Goal: Use online tool/utility: Utilize a website feature to perform a specific function

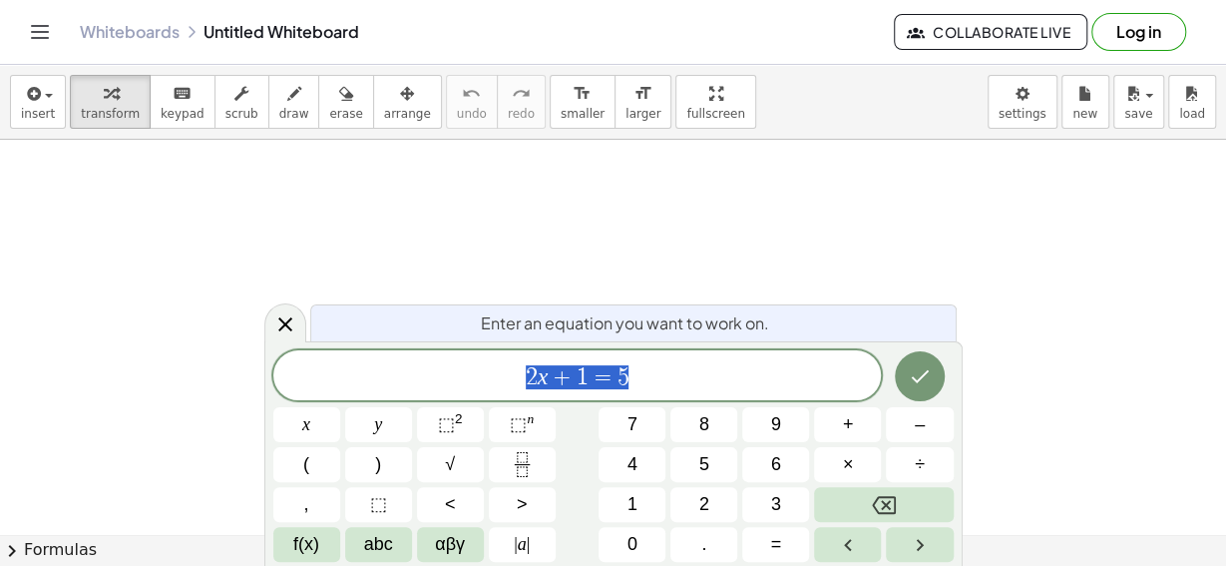
scroll to position [120, 12]
click at [915, 371] on icon "Done" at bounding box center [920, 376] width 24 height 24
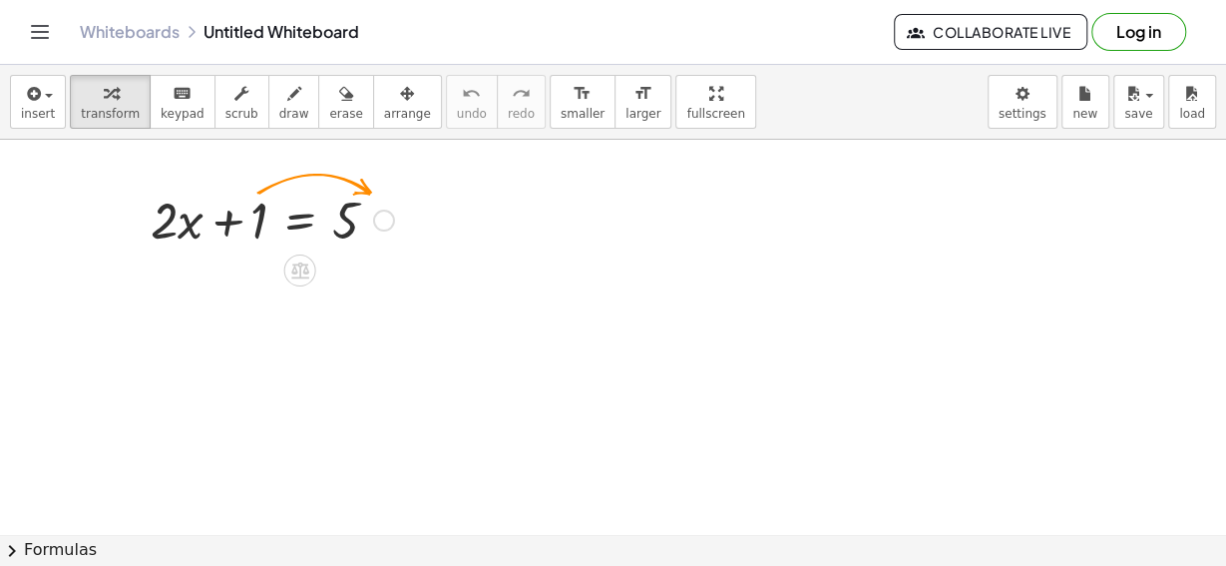
click at [256, 217] on div at bounding box center [272, 219] width 263 height 68
drag, startPoint x: 264, startPoint y: 223, endPoint x: 408, endPoint y: 223, distance: 143.7
click at [300, 221] on div "+ 1 + · 2 · x + 1 = 5" at bounding box center [300, 221] width 0 height 0
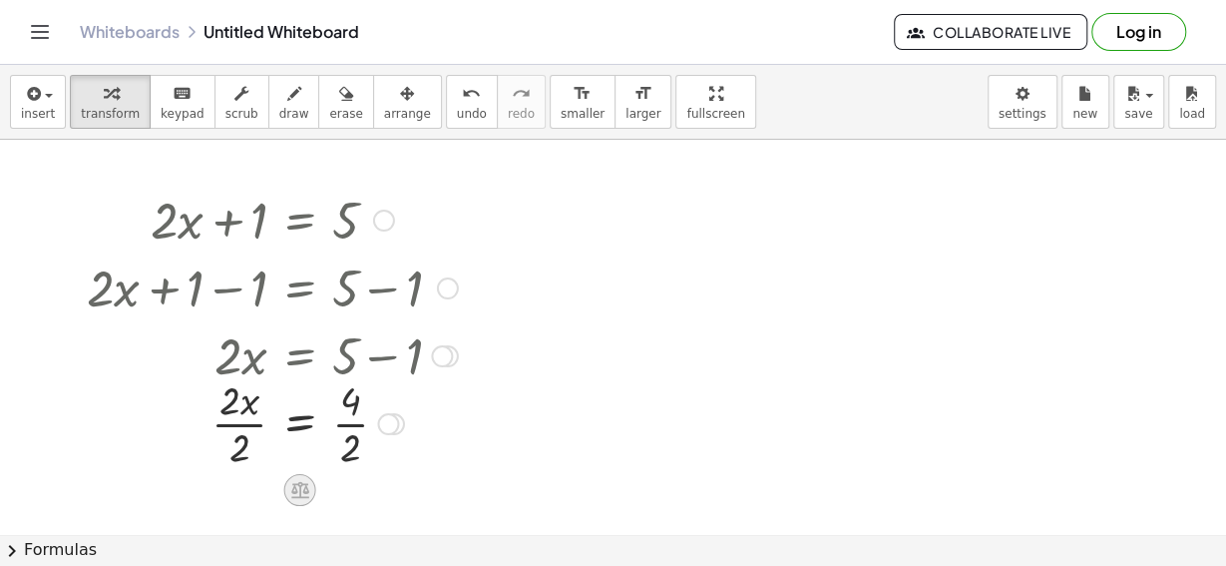
click at [298, 482] on icon at bounding box center [300, 490] width 18 height 17
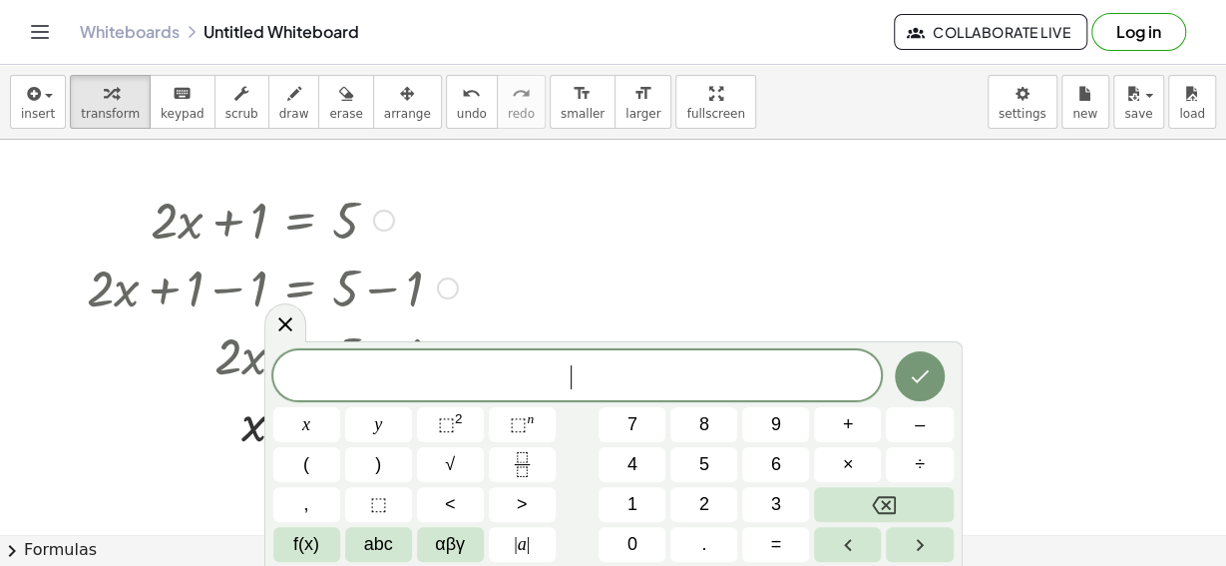
scroll to position [17, 0]
click at [449, 467] on span "√" at bounding box center [450, 464] width 10 height 27
click at [312, 436] on button "x" at bounding box center [306, 424] width 67 height 35
click at [910, 533] on icon "Right arrow" at bounding box center [920, 545] width 24 height 24
click at [839, 423] on button "+" at bounding box center [847, 424] width 67 height 35
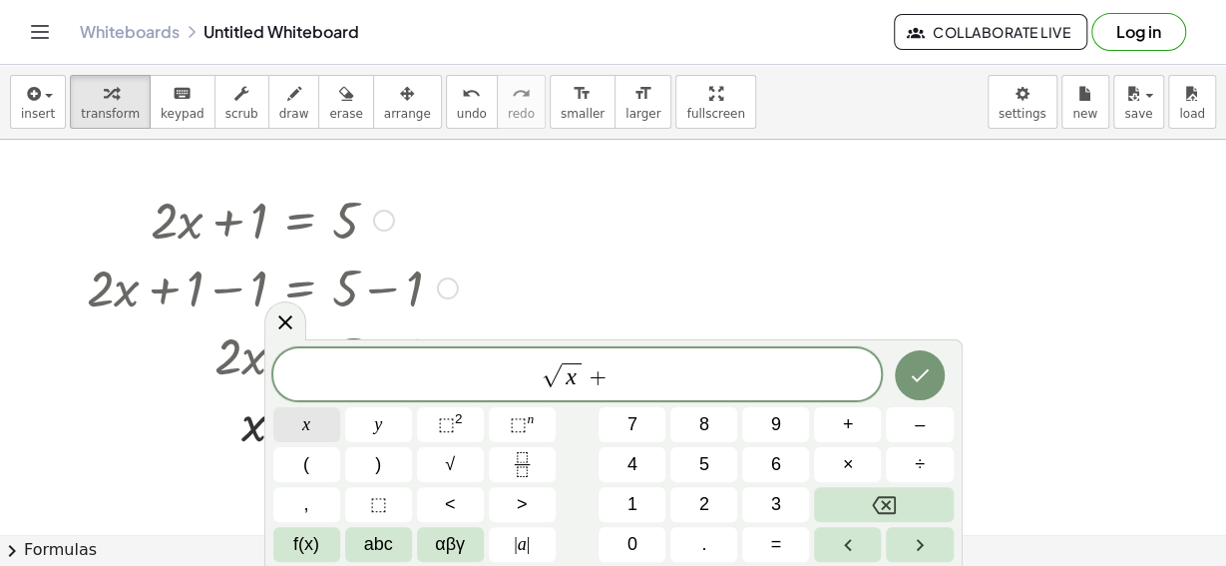
click at [304, 428] on span "x" at bounding box center [306, 424] width 8 height 27
click at [770, 546] on button "=" at bounding box center [775, 544] width 67 height 35
click at [699, 502] on button "2" at bounding box center [704, 504] width 67 height 35
click at [636, 463] on span "4" at bounding box center [633, 464] width 10 height 27
click at [929, 376] on icon "Done" at bounding box center [920, 375] width 24 height 24
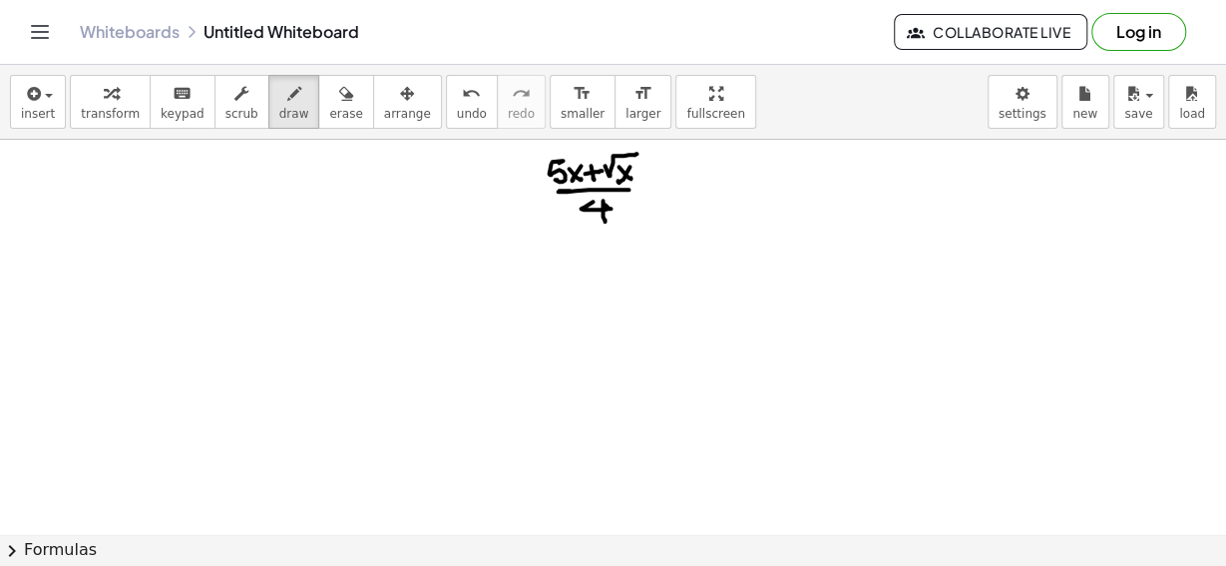
drag, startPoint x: 605, startPoint y: 191, endPoint x: 635, endPoint y: 230, distance: 49.9
click at [161, 107] on span "keypad" at bounding box center [183, 114] width 44 height 14
drag, startPoint x: 181, startPoint y: 92, endPoint x: 188, endPoint y: 195, distance: 103.0
click at [188, 192] on div "insert select one: Math Expression Function Text Youtube Video Graphing Geometr…" at bounding box center [613, 315] width 1226 height 501
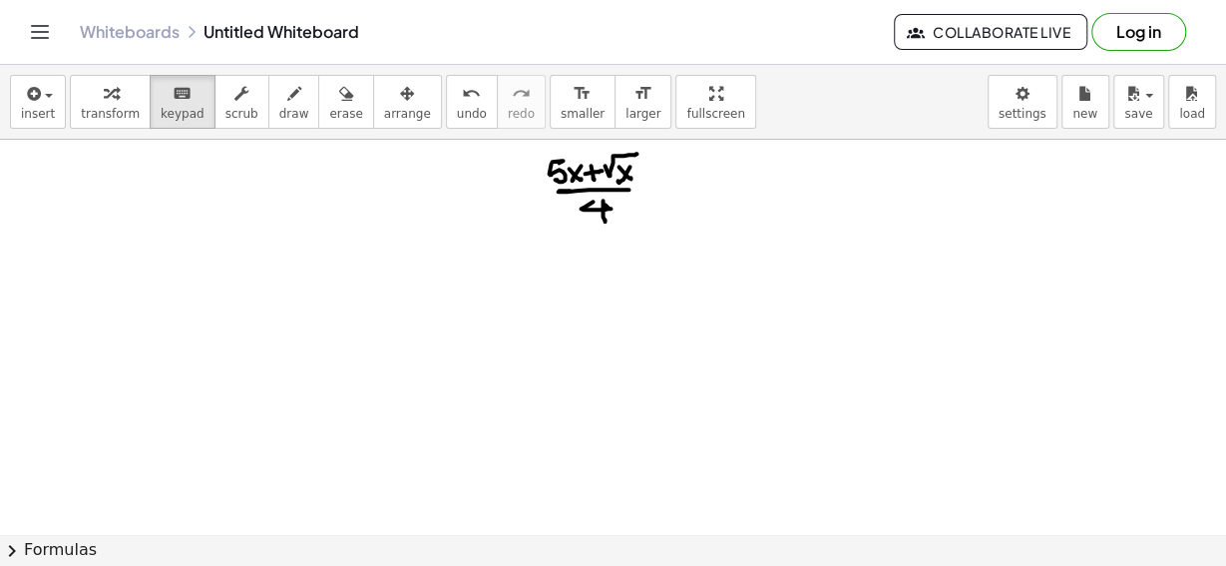
drag, startPoint x: 458, startPoint y: 308, endPoint x: 242, endPoint y: 146, distance: 270.0
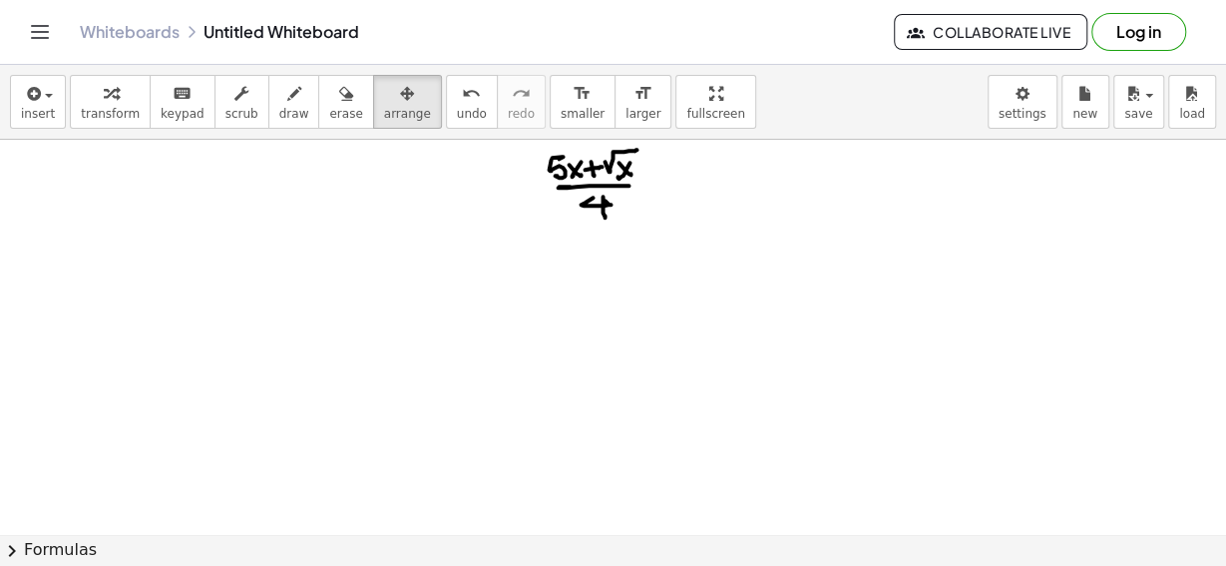
scroll to position [0, 0]
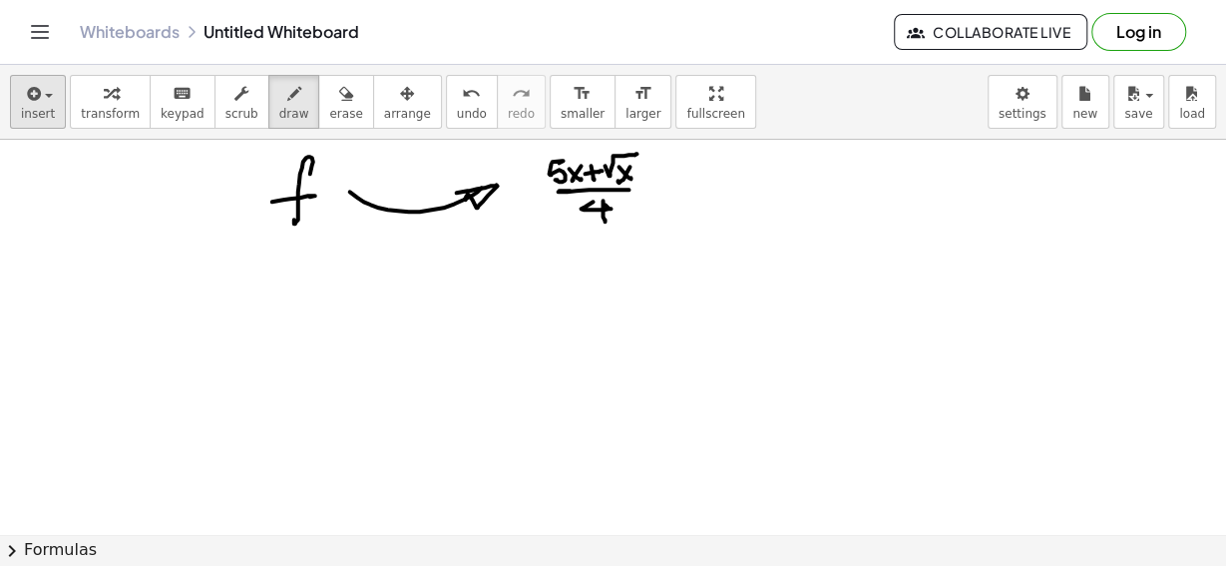
click at [52, 100] on button "insert" at bounding box center [38, 102] width 56 height 54
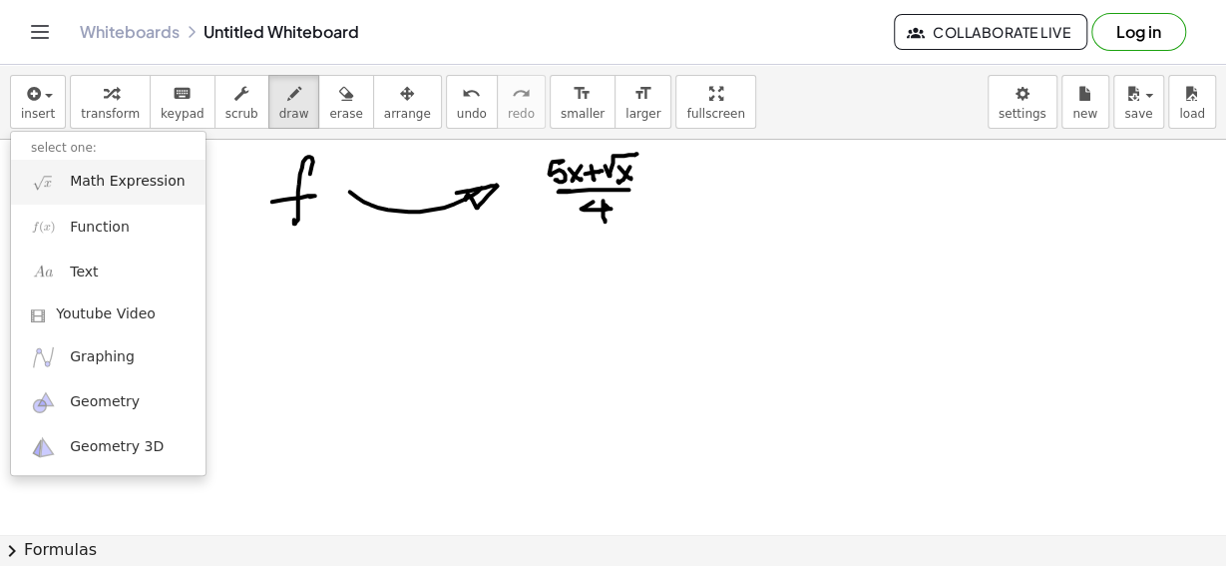
click at [119, 185] on span "Math Expression" at bounding box center [127, 182] width 115 height 20
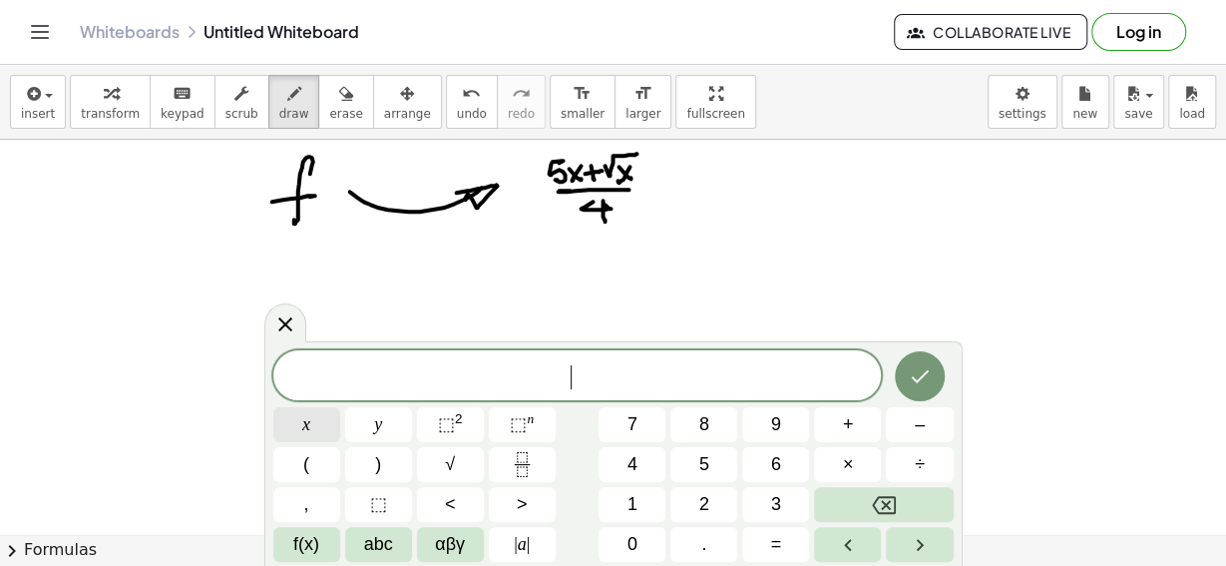
click at [310, 429] on button "x" at bounding box center [306, 424] width 67 height 35
click at [847, 424] on span "+" at bounding box center [848, 424] width 11 height 27
click at [379, 426] on span "y" at bounding box center [378, 424] width 8 height 27
click at [440, 425] on span "⬚" at bounding box center [446, 424] width 17 height 20
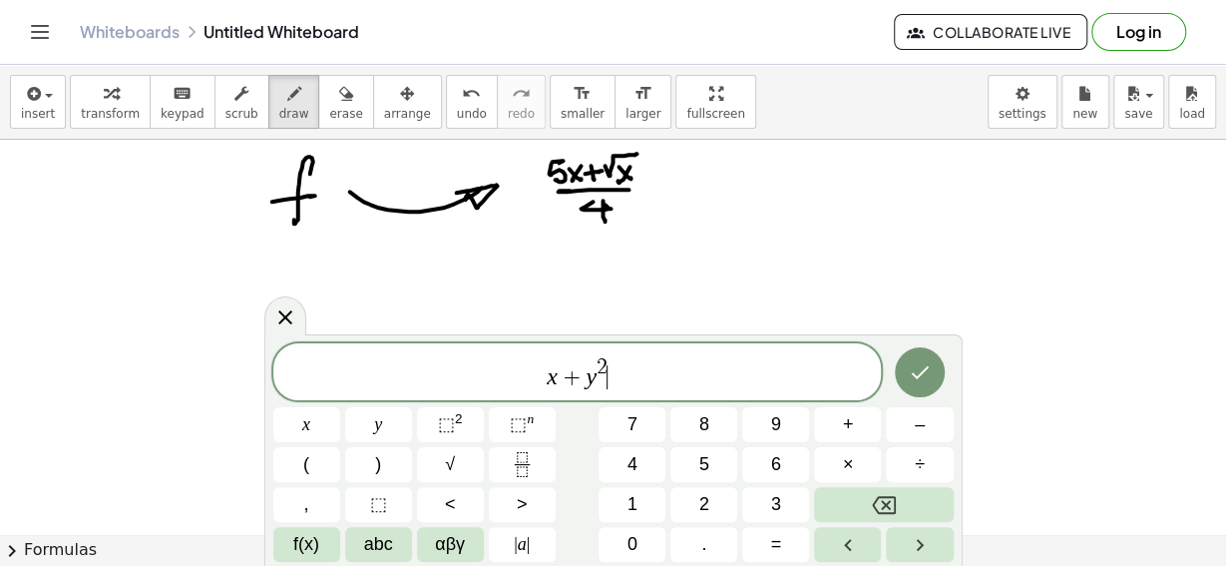
click at [921, 375] on icon "Done" at bounding box center [920, 372] width 18 height 13
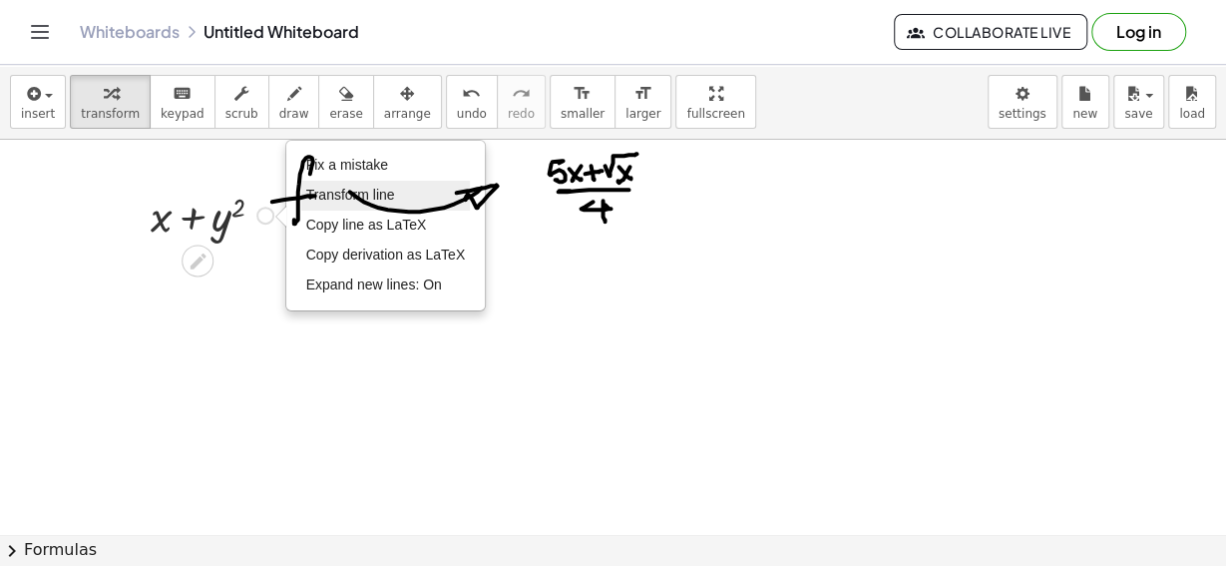
scroll to position [96, 11]
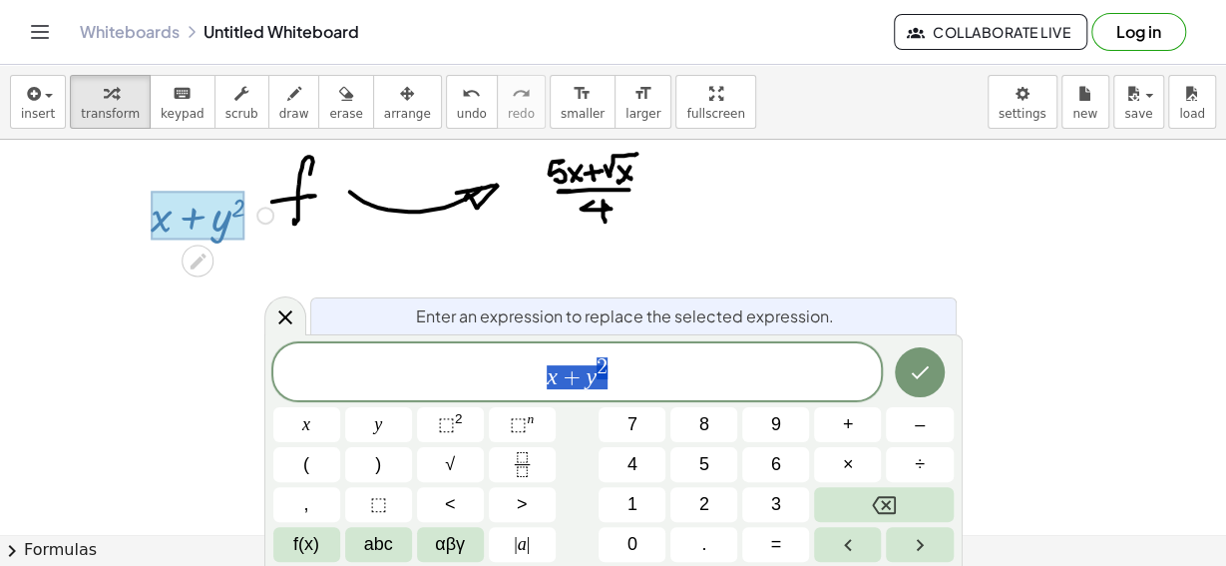
click at [917, 366] on icon "Done" at bounding box center [920, 372] width 24 height 24
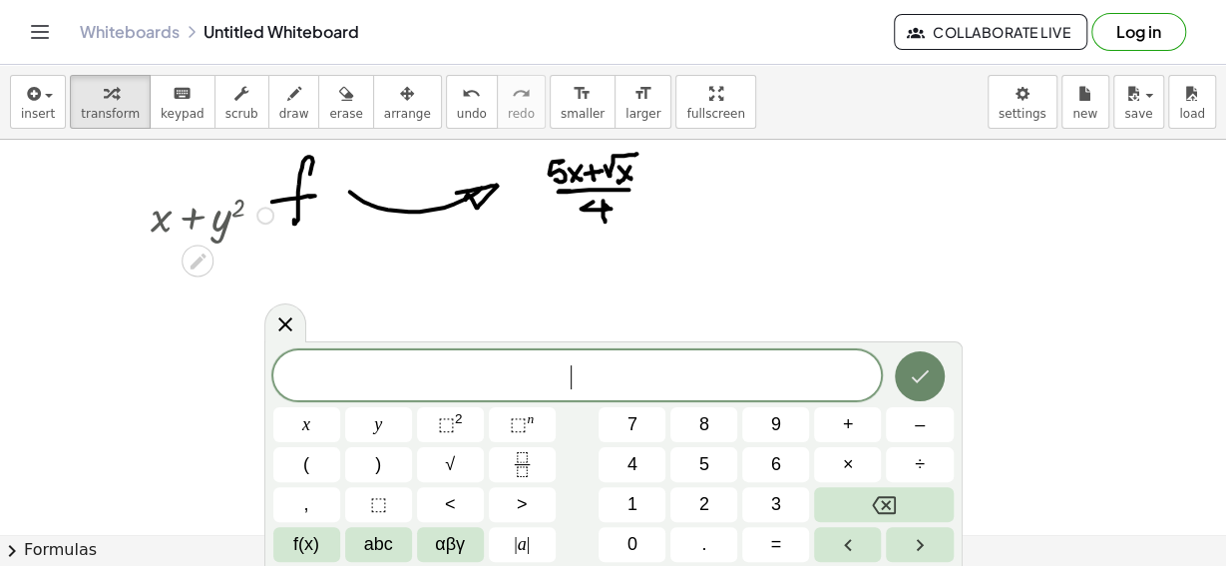
scroll to position [17, 0]
click at [200, 260] on icon at bounding box center [198, 260] width 16 height 16
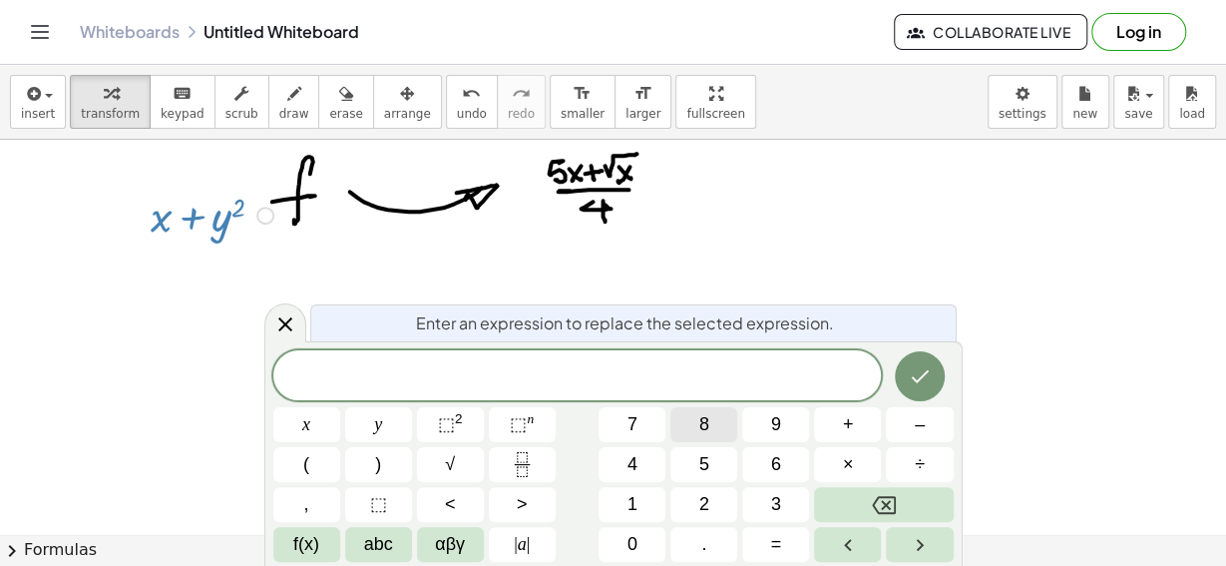
click at [699, 428] on button "8" at bounding box center [704, 424] width 67 height 35
click at [915, 377] on icon "Done" at bounding box center [920, 376] width 24 height 24
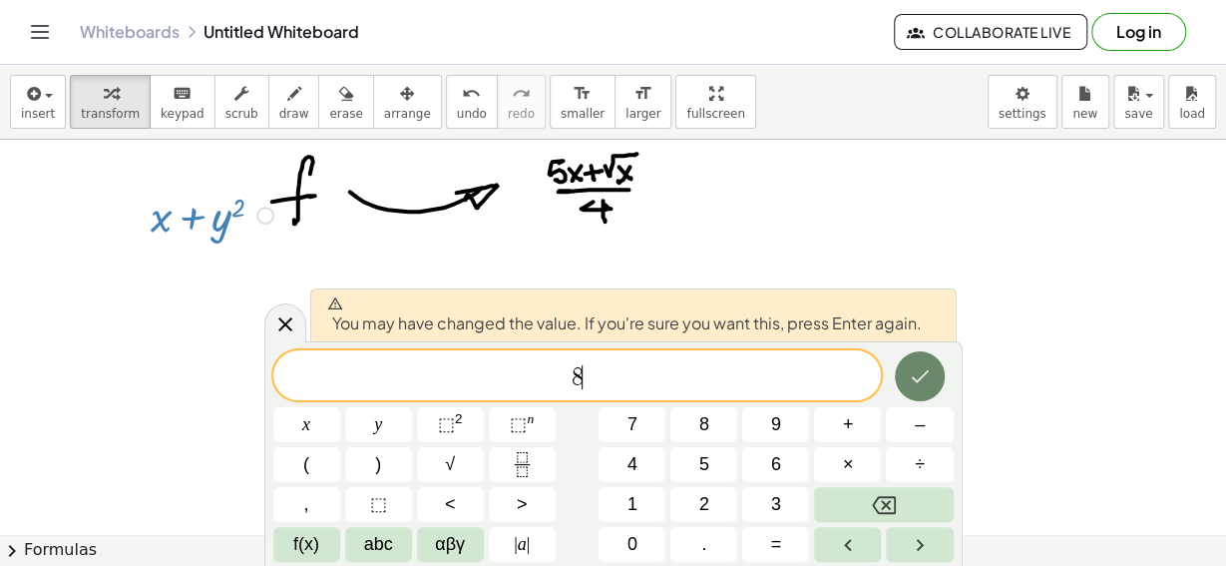
click at [921, 375] on icon "Done" at bounding box center [920, 376] width 24 height 24
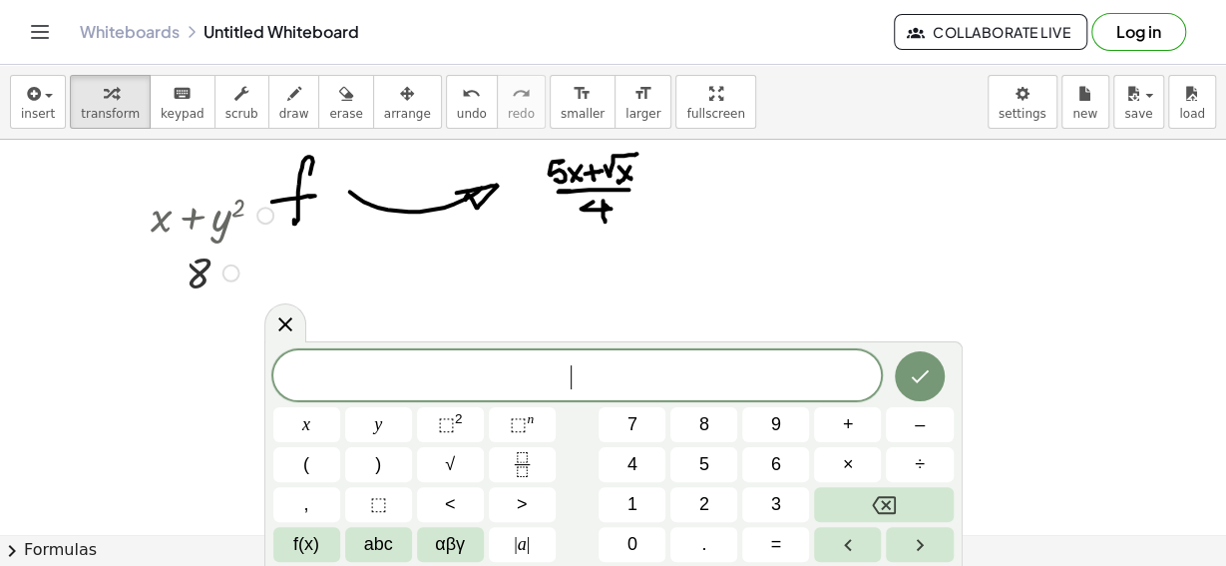
click at [286, 324] on icon at bounding box center [285, 324] width 24 height 24
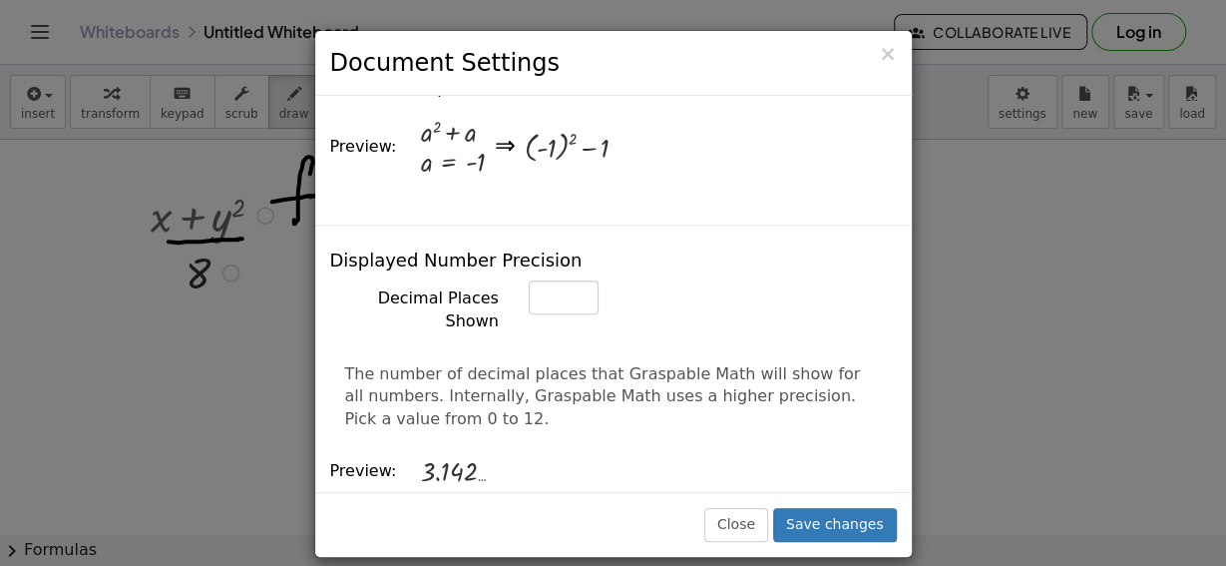
scroll to position [792, 0]
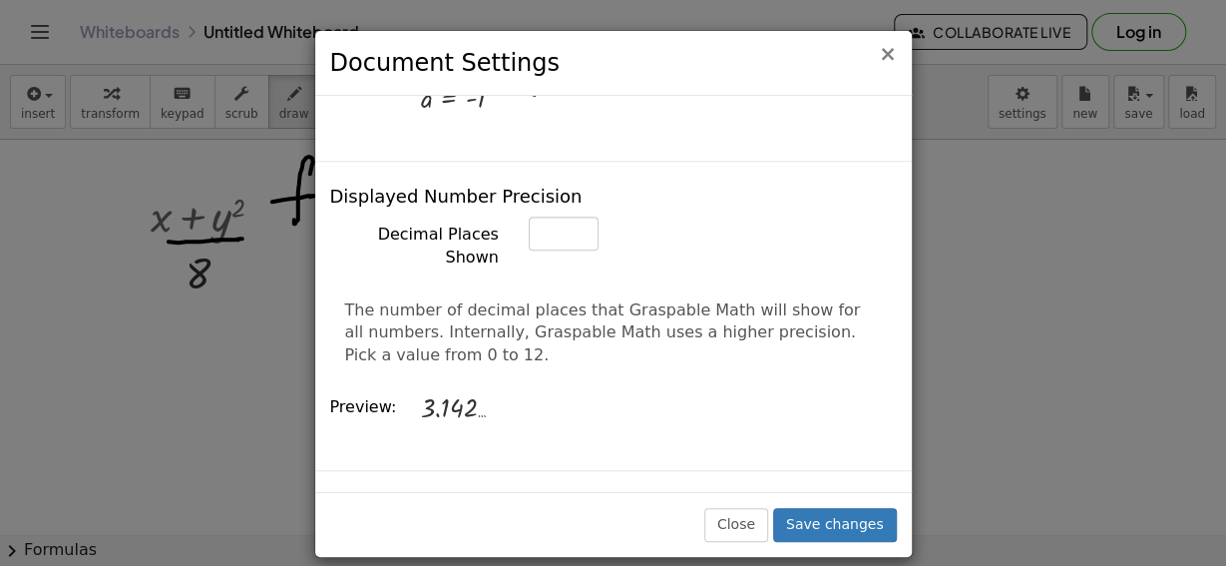
click at [888, 56] on span "×" at bounding box center [888, 54] width 18 height 24
